Goal: Task Accomplishment & Management: Manage account settings

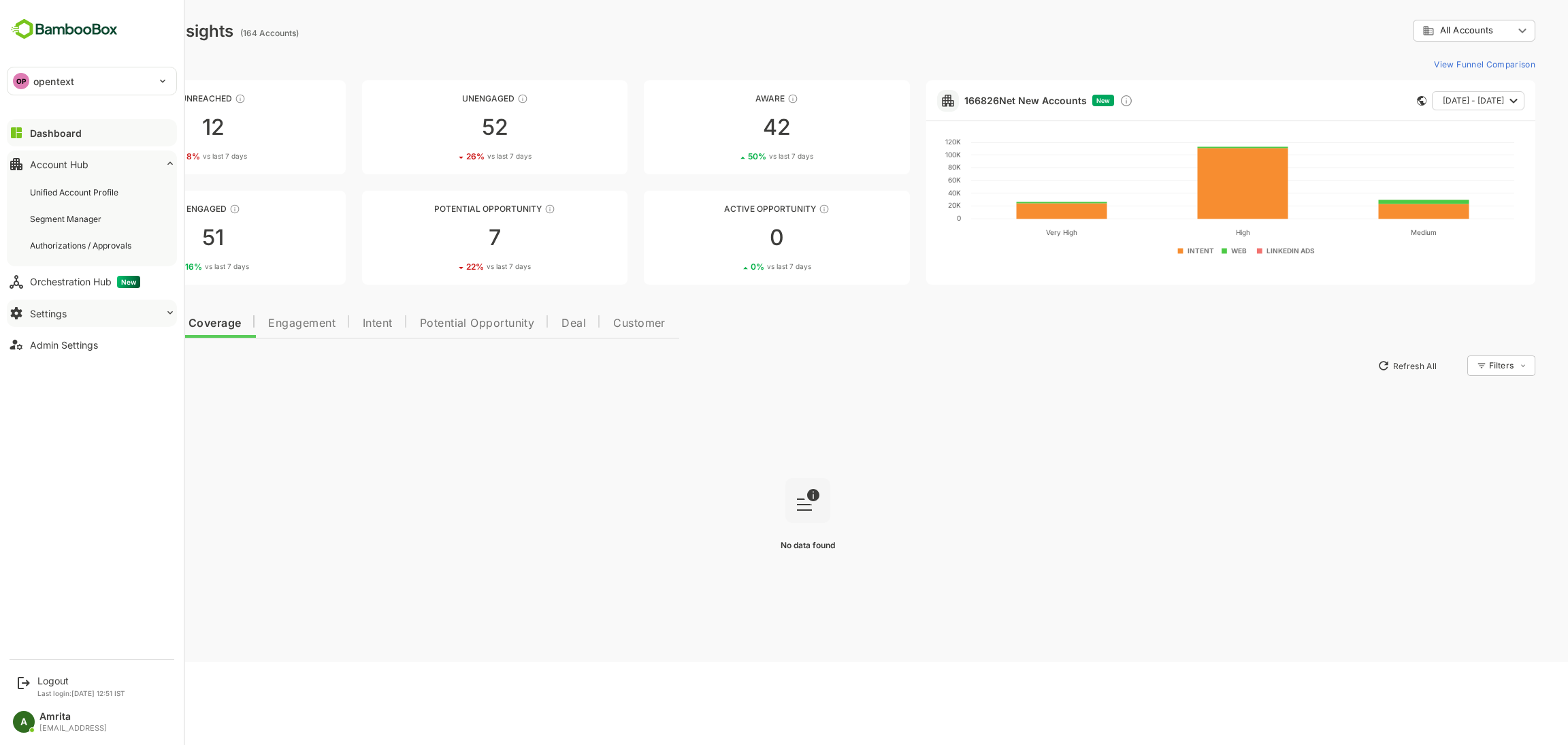
click at [82, 310] on button "Settings" at bounding box center [91, 313] width 170 height 27
click at [89, 357] on div "Admin Settings" at bounding box center [64, 371] width 68 height 11
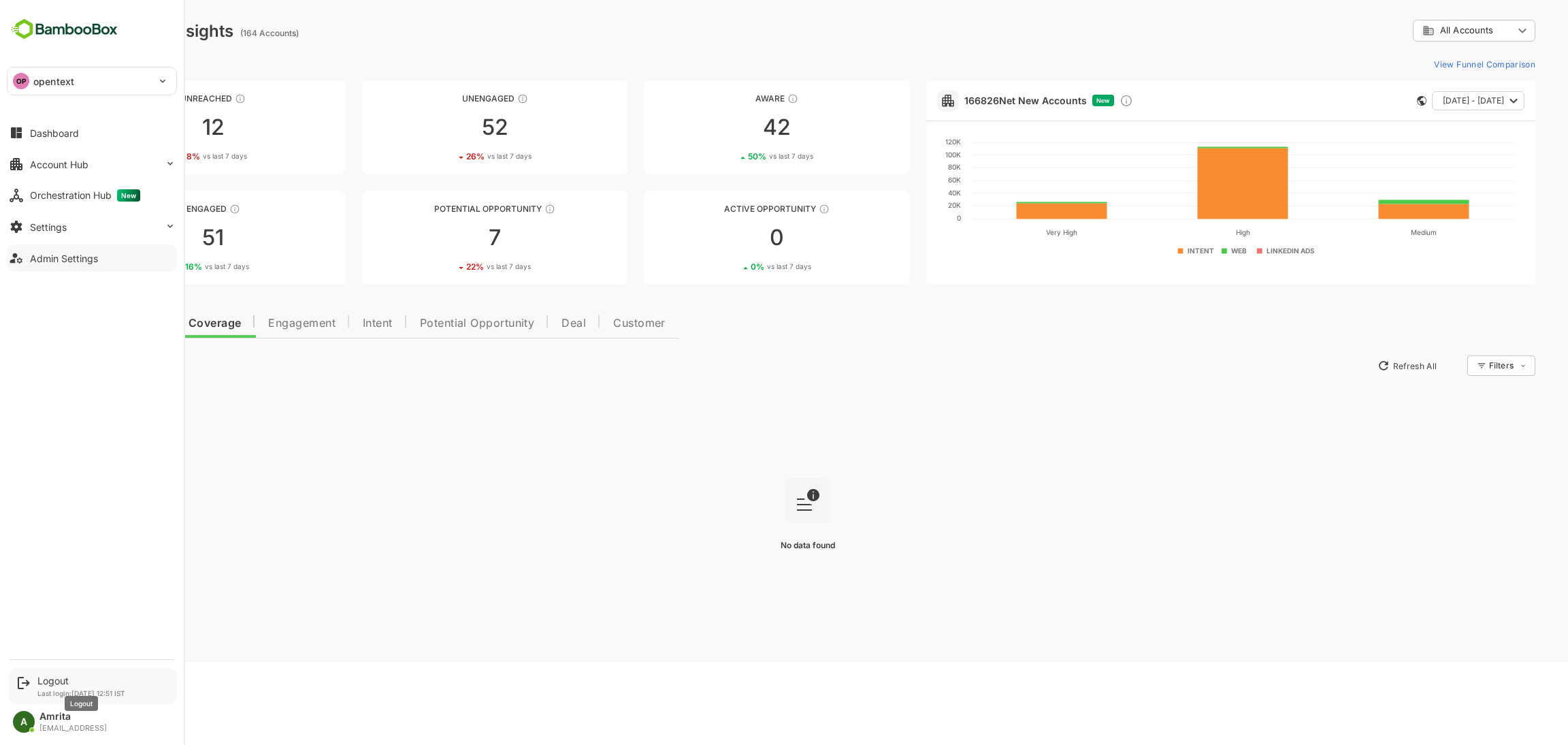
click at [44, 357] on div "Logout" at bounding box center [81, 680] width 88 height 11
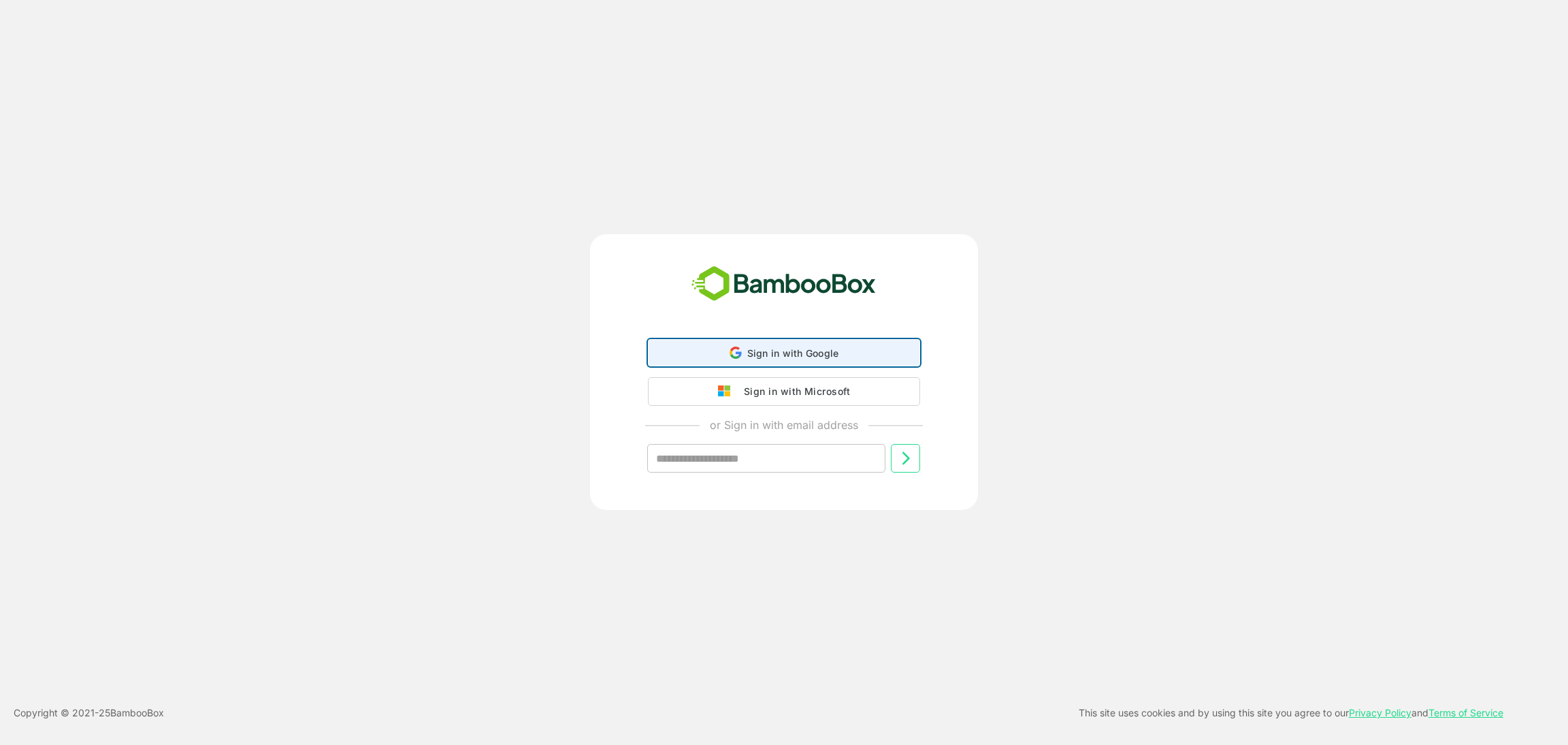
click at [779, 355] on span "Sign in with Google" at bounding box center [793, 353] width 92 height 11
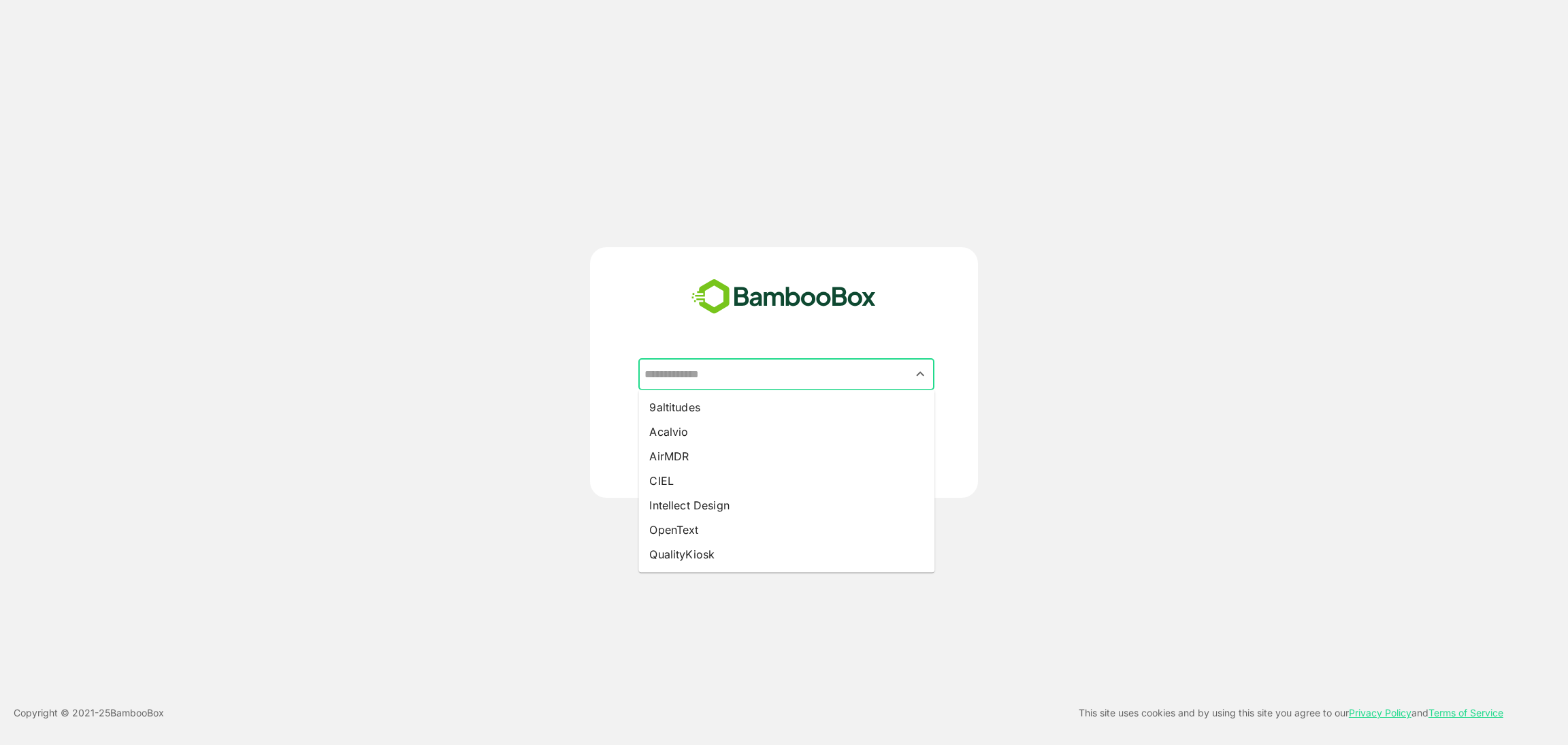
click at [755, 357] on input "text" at bounding box center [787, 374] width 291 height 26
click at [726, 357] on li "OpenText" at bounding box center [786, 530] width 296 height 24
type input "********"
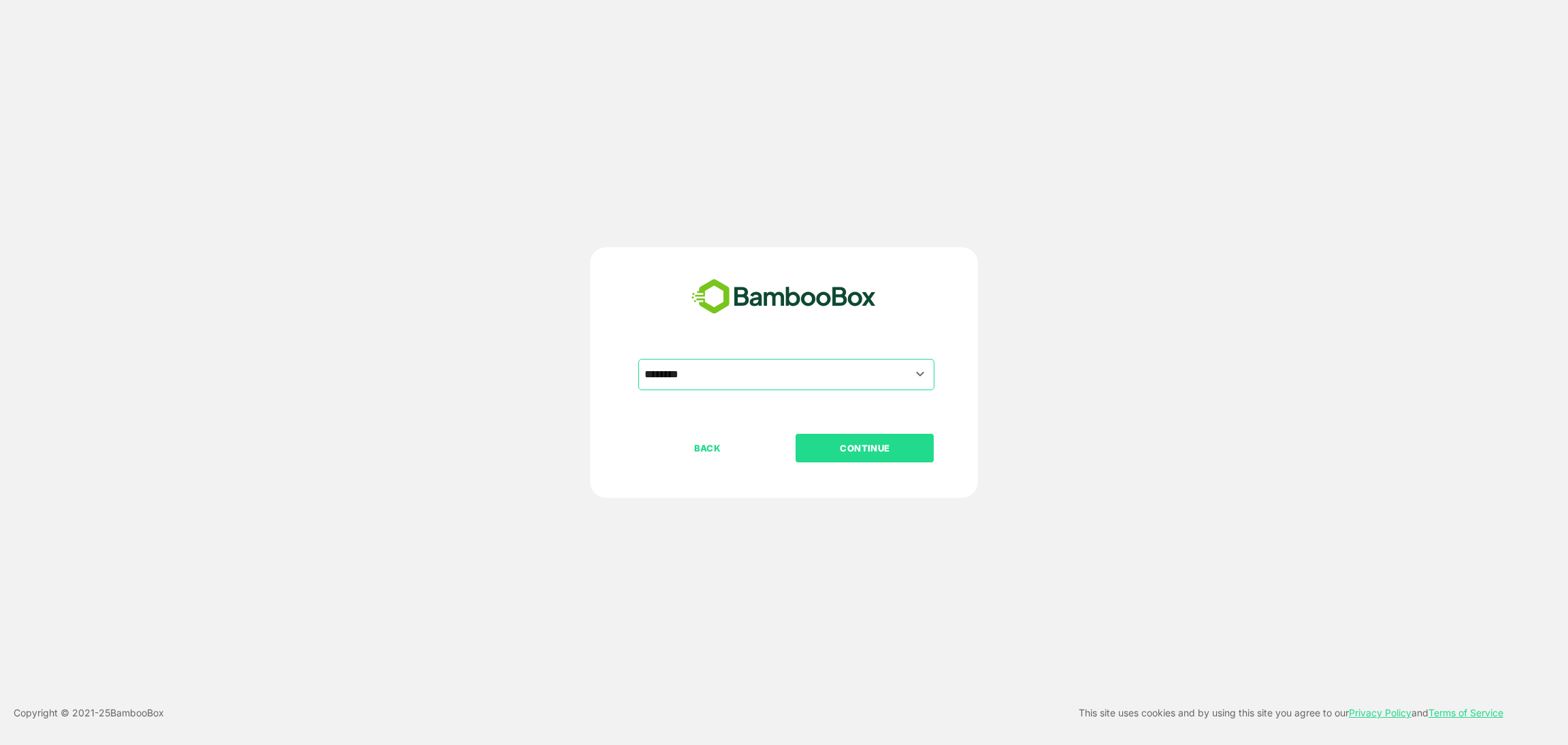
click at [854, 357] on p "CONTINUE" at bounding box center [865, 447] width 136 height 15
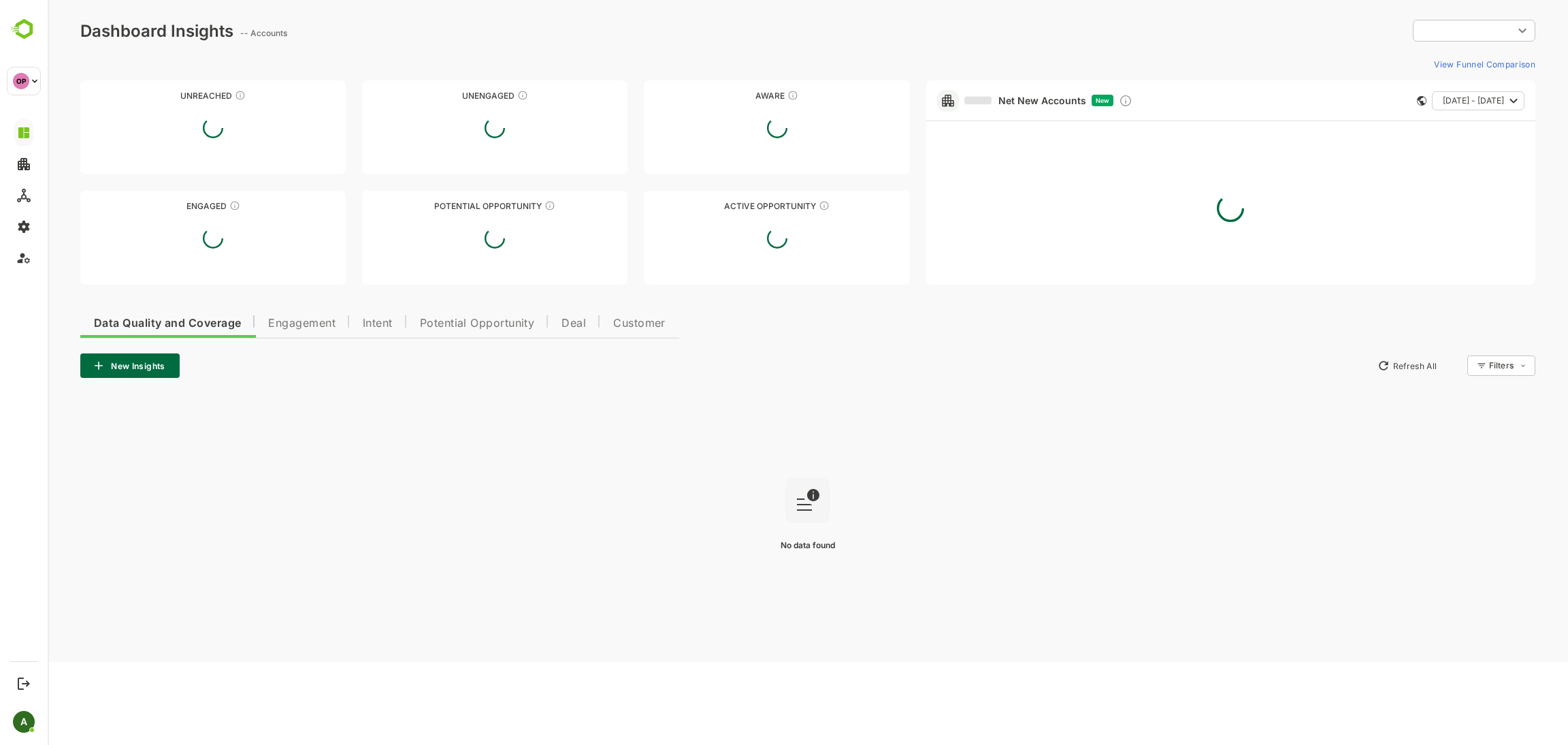
type input "**********"
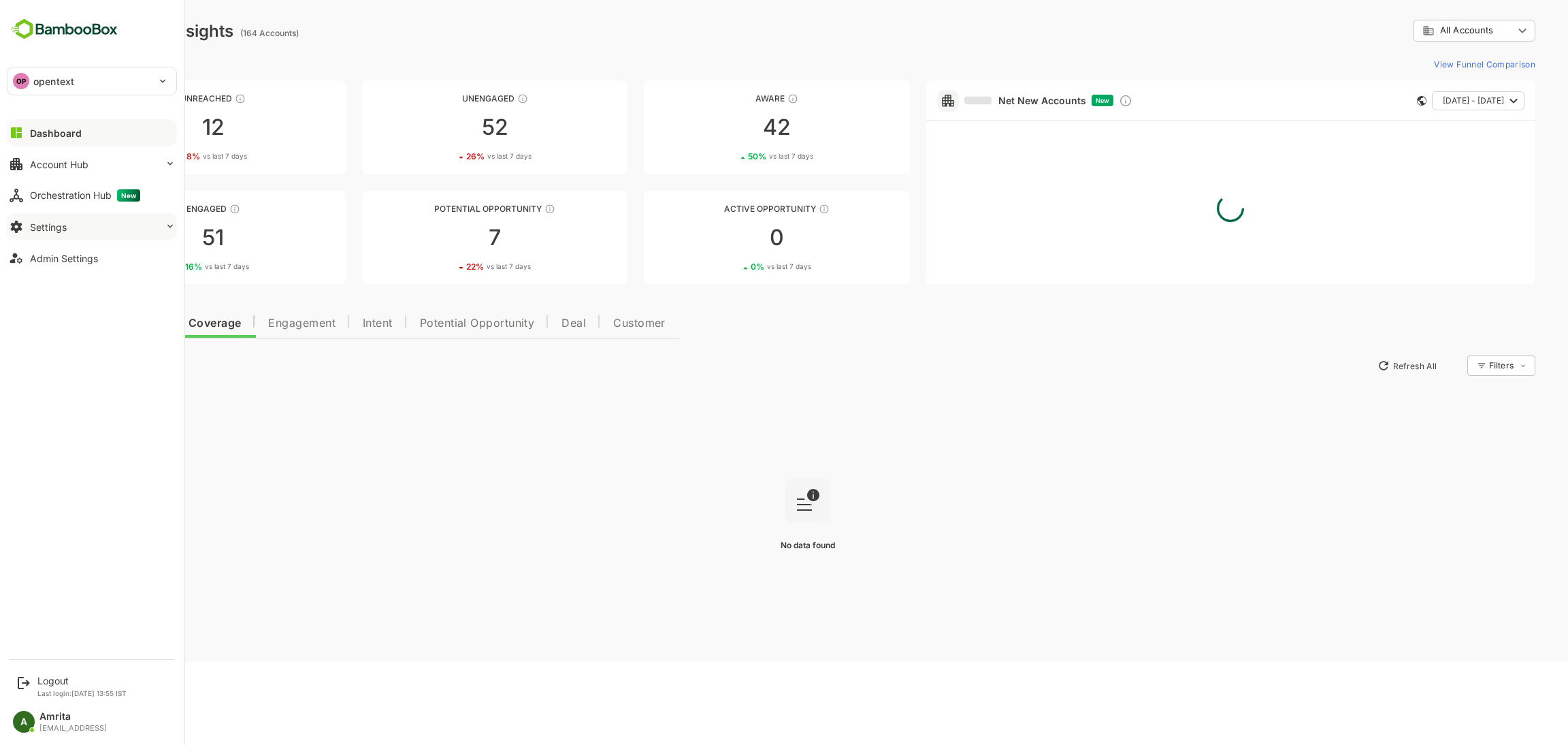
click at [60, 223] on div "Settings" at bounding box center [48, 227] width 37 height 11
click at [91, 286] on div "Integration Setup" at bounding box center [64, 282] width 69 height 11
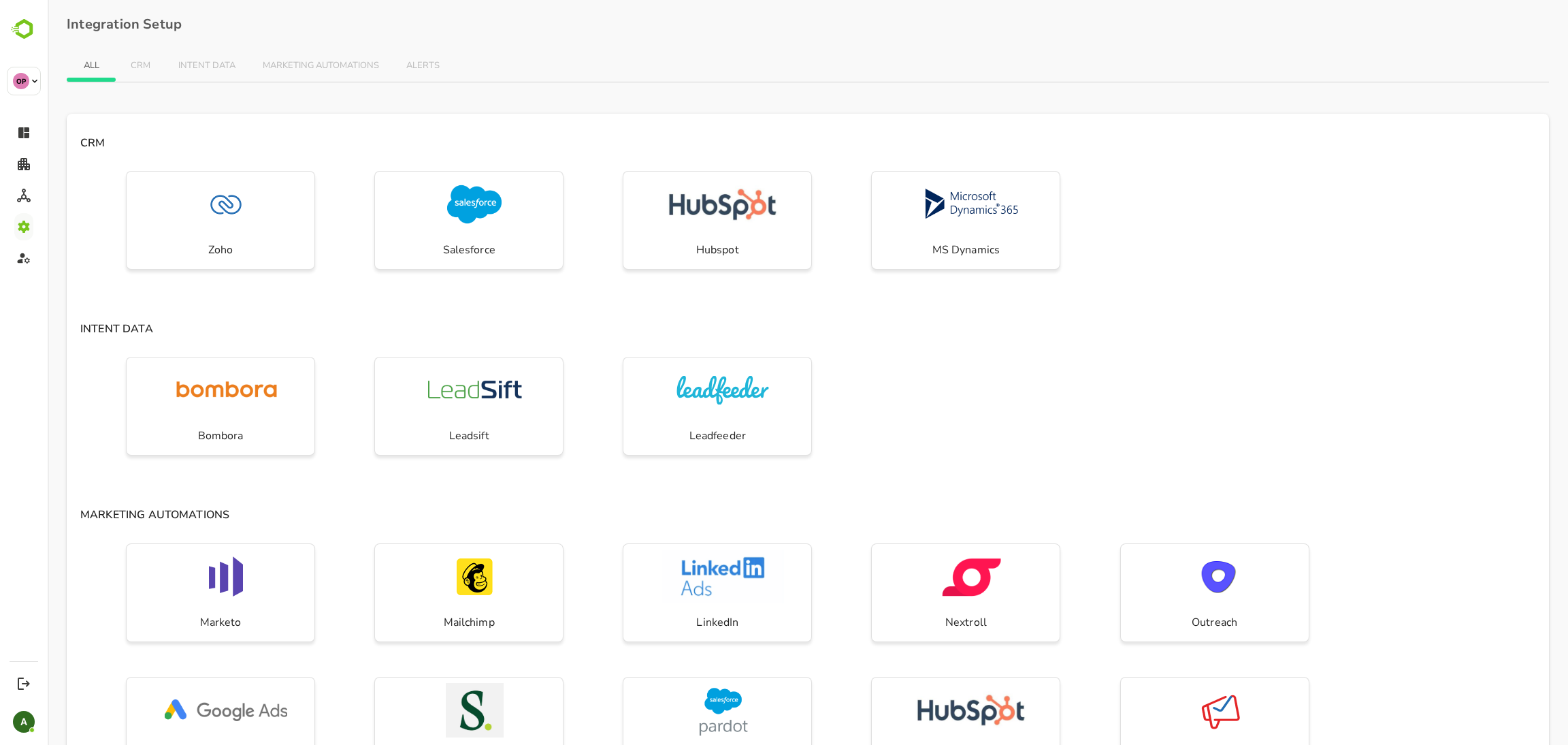
scroll to position [402, 0]
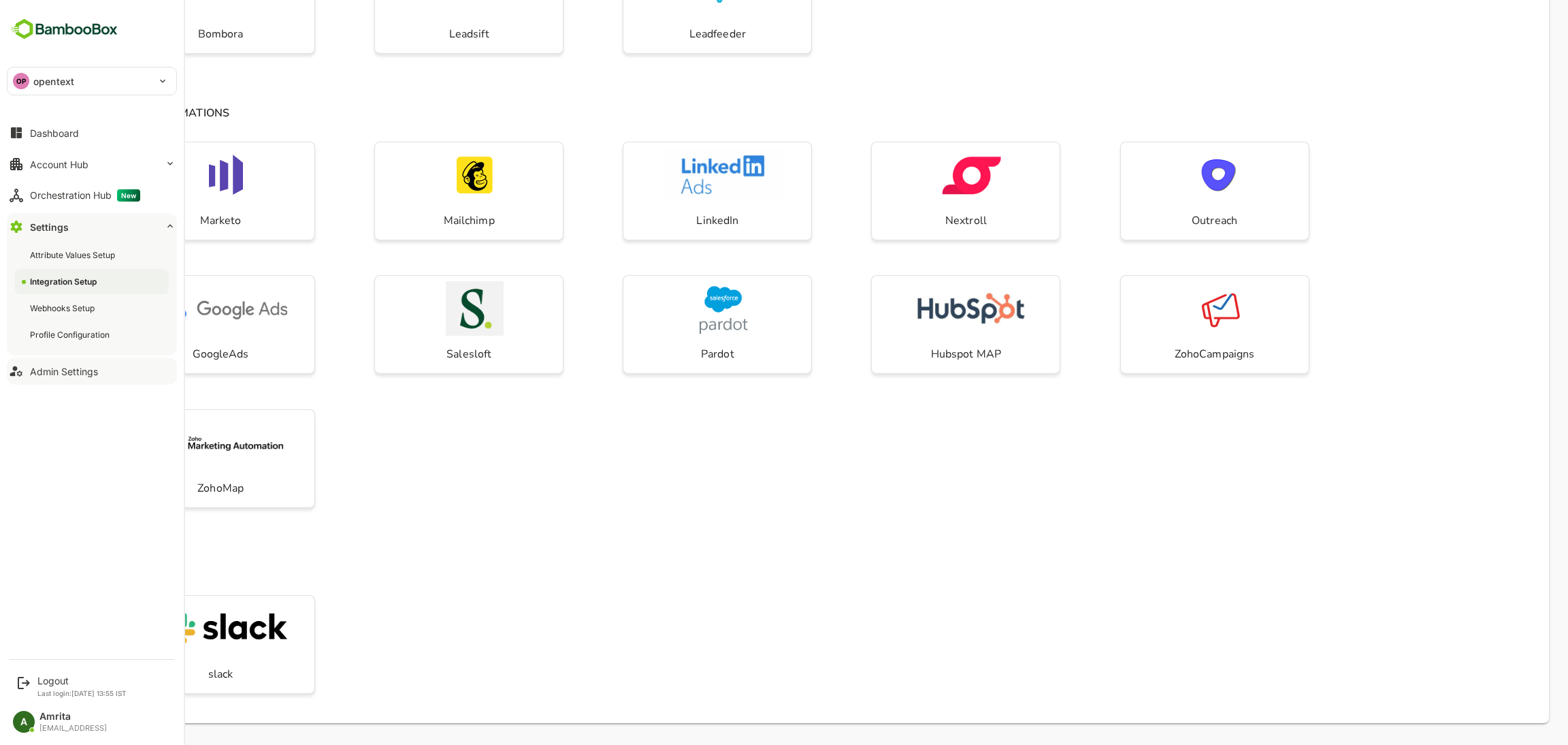
click at [56, 357] on div "Admin Settings" at bounding box center [64, 371] width 68 height 11
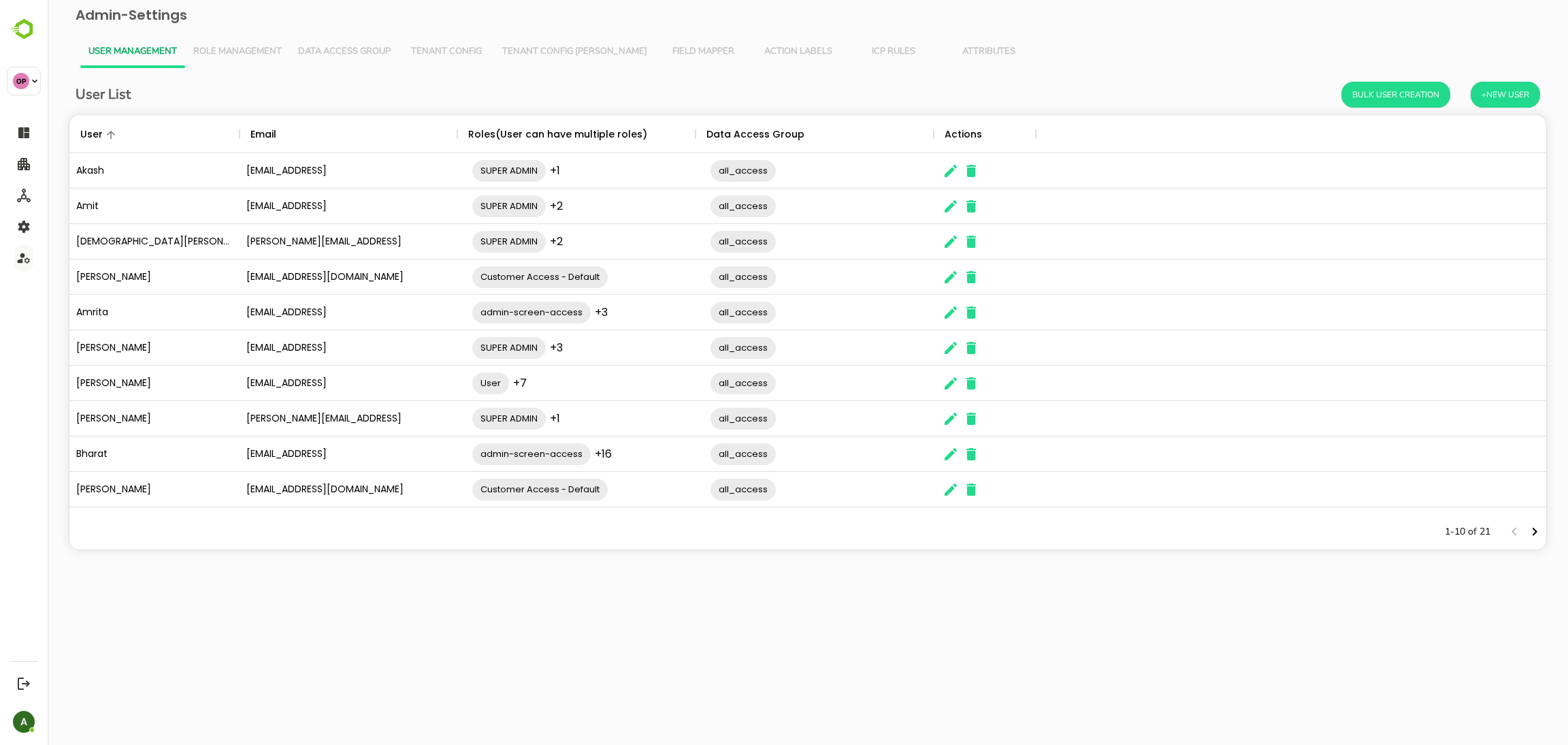
scroll to position [383, 1462]
click at [464, 47] on span "Tenant Config" at bounding box center [446, 52] width 79 height 11
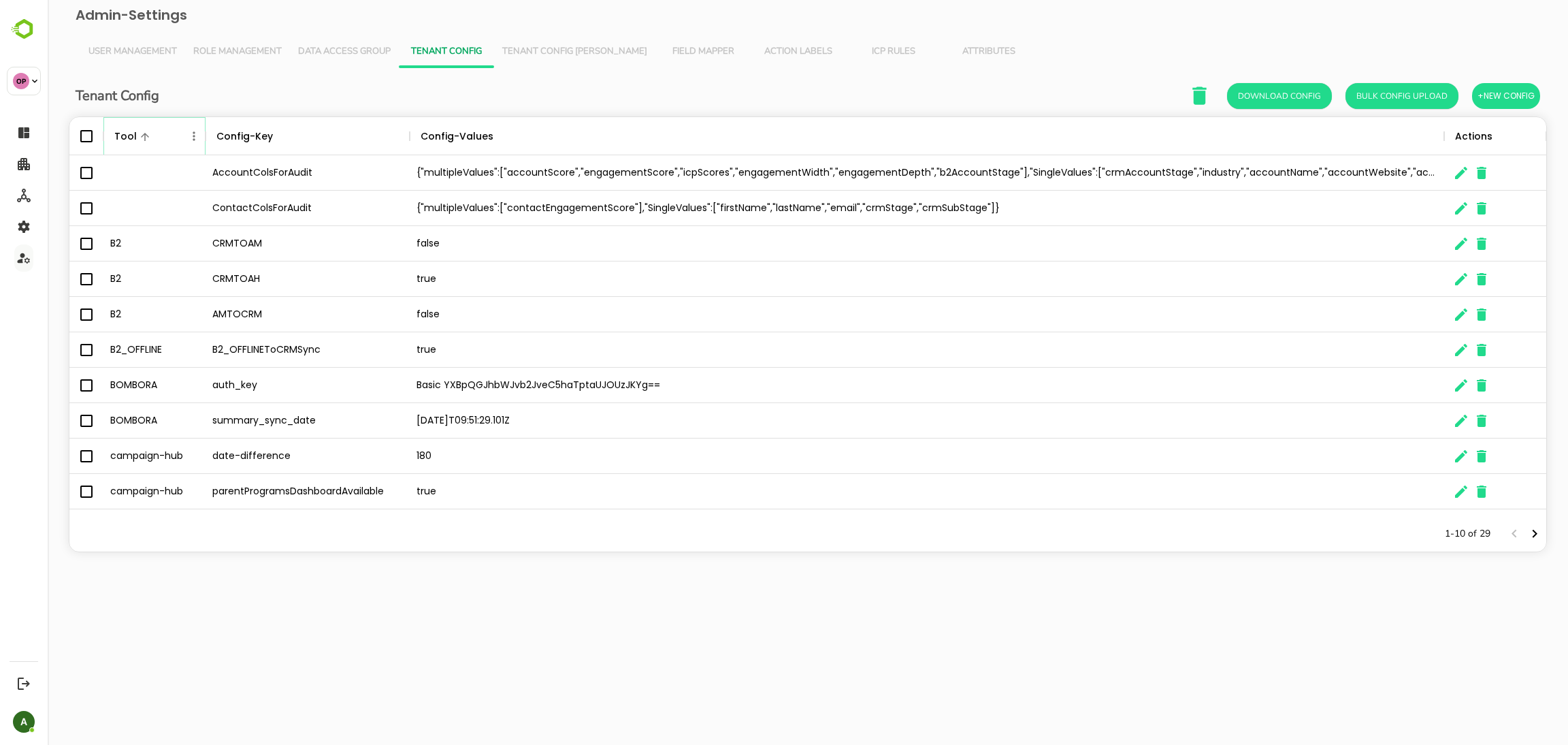
click at [191, 138] on icon "Menu" at bounding box center [193, 136] width 14 height 14
click at [181, 237] on li "Filter" at bounding box center [156, 236] width 94 height 24
click at [295, 183] on input "Value" at bounding box center [345, 187] width 129 height 20
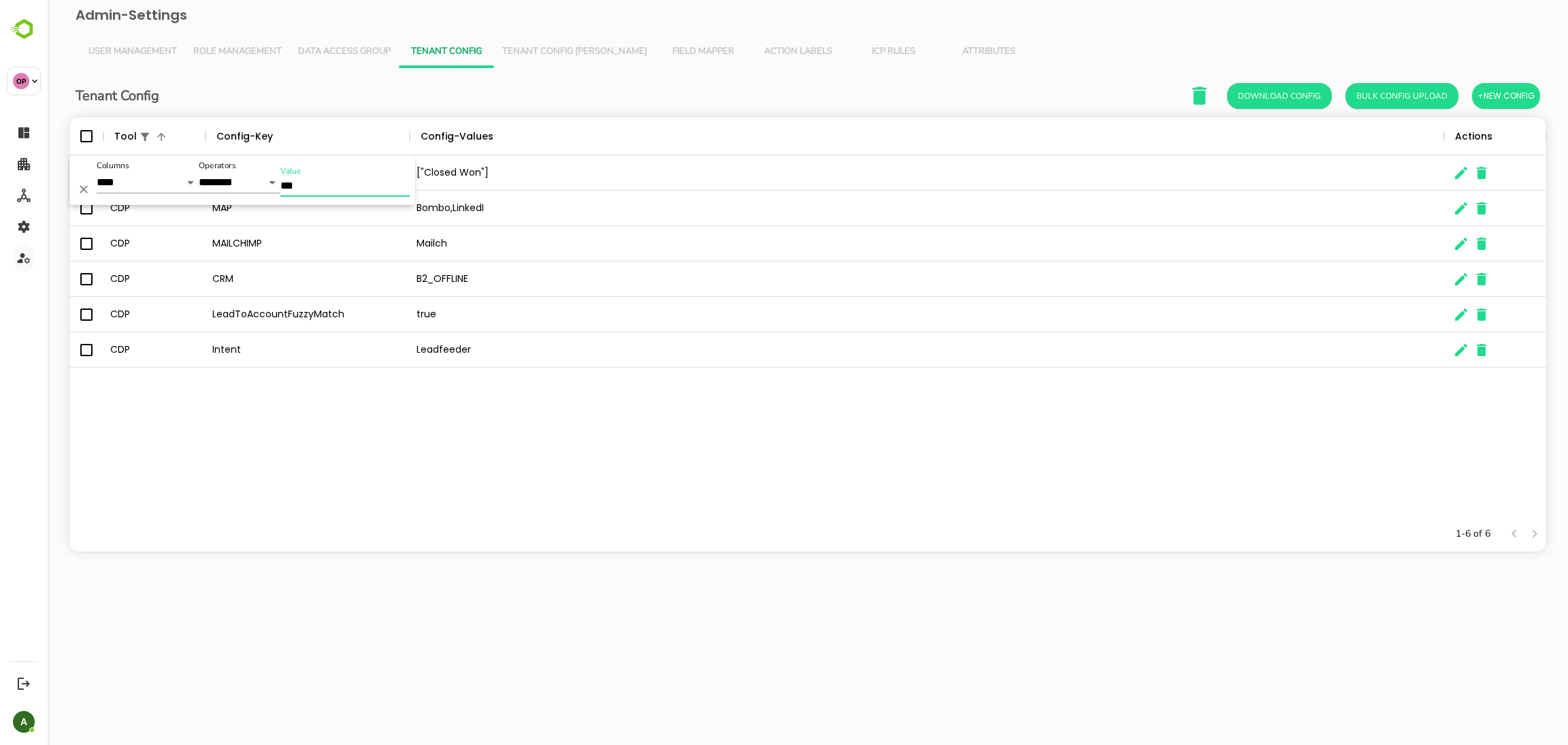
type input "***"
click at [250, 357] on div "1-6 of 6" at bounding box center [808, 533] width 1477 height 35
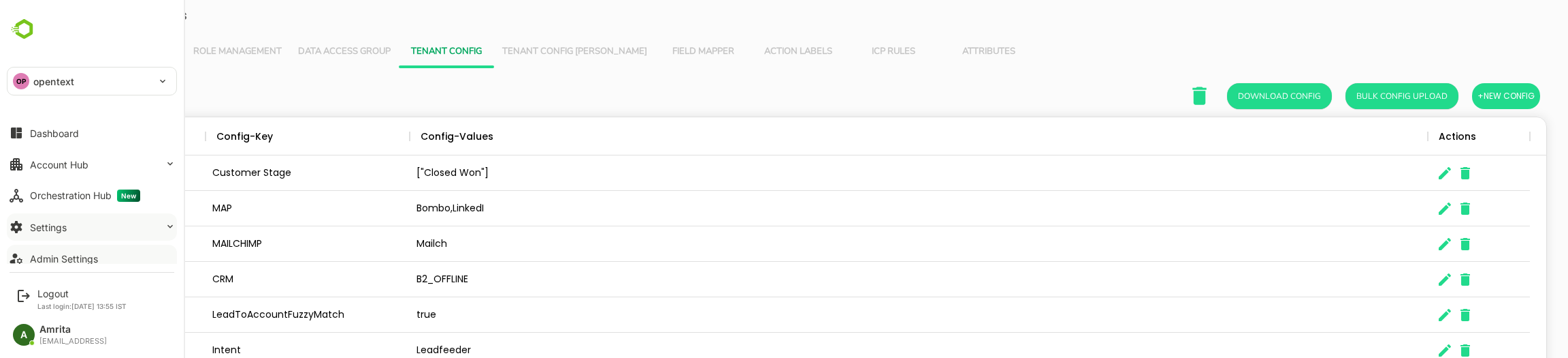
scroll to position [16, 16]
click at [170, 228] on icon at bounding box center [170, 226] width 11 height 11
click at [84, 224] on button "Settings" at bounding box center [91, 227] width 170 height 27
click at [167, 229] on icon at bounding box center [170, 226] width 11 height 11
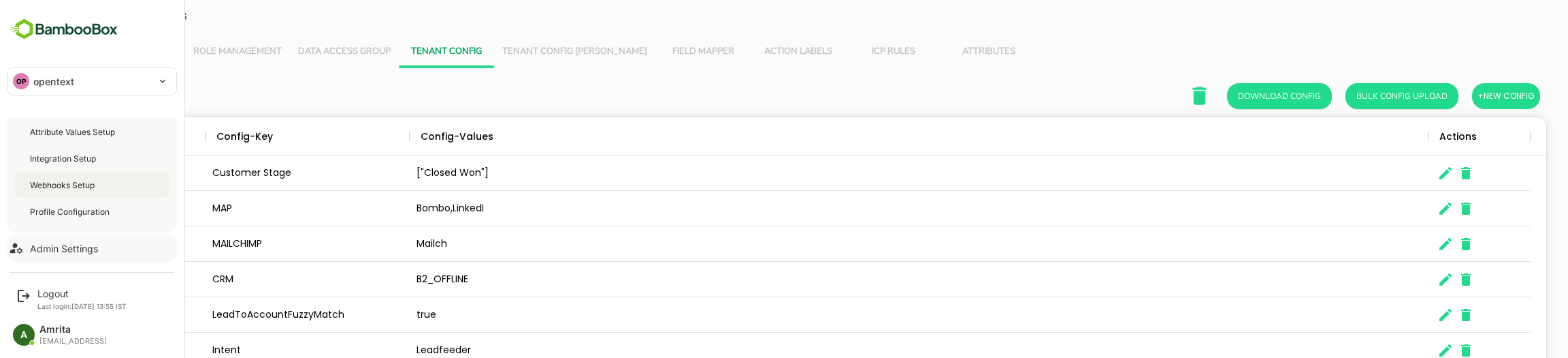
scroll to position [122, 0]
drag, startPoint x: 80, startPoint y: 214, endPoint x: 81, endPoint y: 169, distance: 45.0
click at [81, 169] on div "Attribute Values Setup Integration Setup Webhooks Setup Profile Configuration" at bounding box center [91, 173] width 170 height 121
click at [68, 156] on div "Integration Setup" at bounding box center [64, 160] width 69 height 11
